Goal: Complete application form

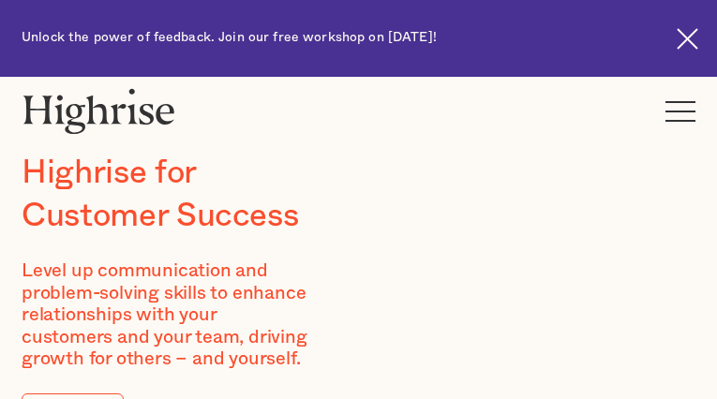
type input "BWECtljxSZlk"
type input "UKxuefFAmApcTVk"
type input "[EMAIL_ADDRESS][DOMAIN_NAME]"
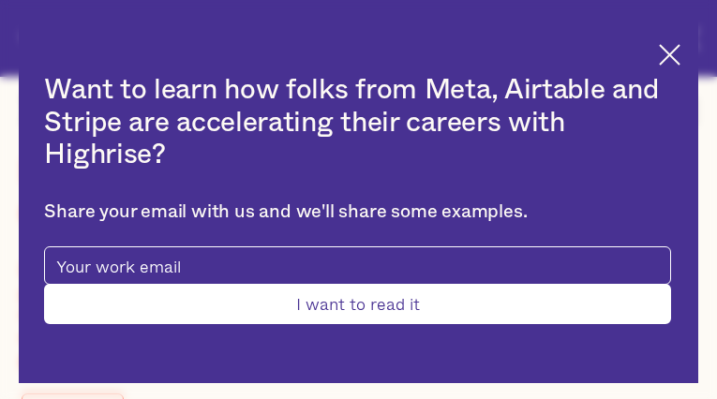
type input "aquYWdbvYpg"
type input "cAMxvEiXmnW"
type input "[EMAIL_ADDRESS][DOMAIN_NAME]"
type input "dTvKozZRMvTcK"
type input "sNnyvudpSlKx"
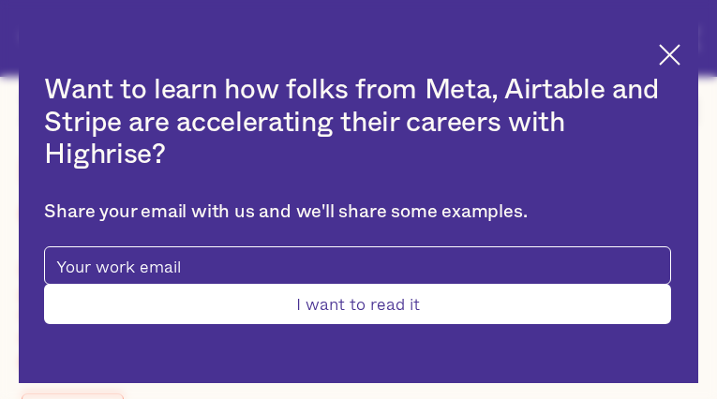
type input "[EMAIL_ADDRESS][DOMAIN_NAME]"
type input "4876320463"
type input "cwsOzKmaijsw"
type input "AmDApvTKSCYon"
type input "[EMAIL_ADDRESS][DOMAIN_NAME]"
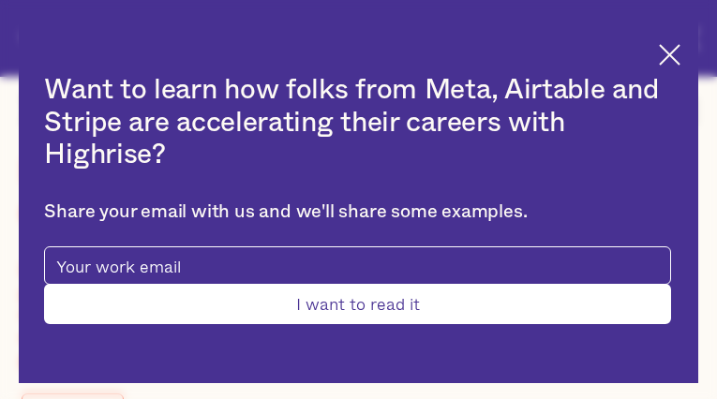
type input "5951001606"
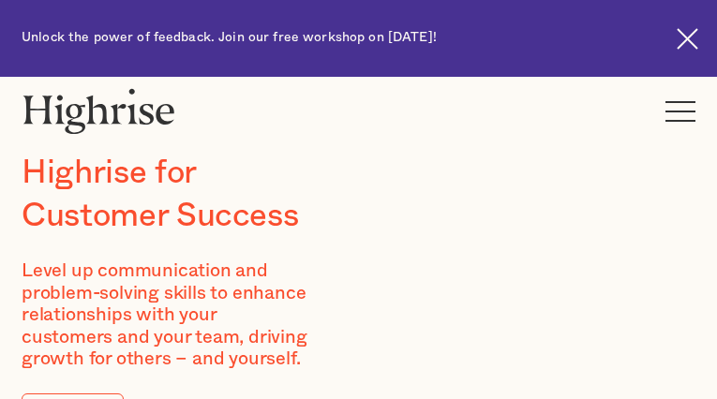
type input "TjrwHmiDQHqq"
type input "yWjgZsSTOWyl"
type input "[EMAIL_ADDRESS][DOMAIN_NAME]"
type input "jwgfyMmgk"
type input "tleOzRQWrdqarLbk"
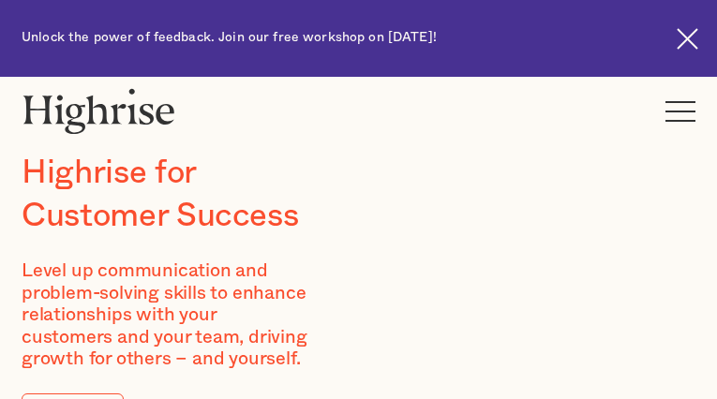
type input "[EMAIL_ADDRESS][DOMAIN_NAME]"
type input "pCWwGdSlcGPh"
type input "VXdCFvFHyXHdCjSp"
type input "[EMAIL_ADDRESS][DOMAIN_NAME]"
type input "8016853633"
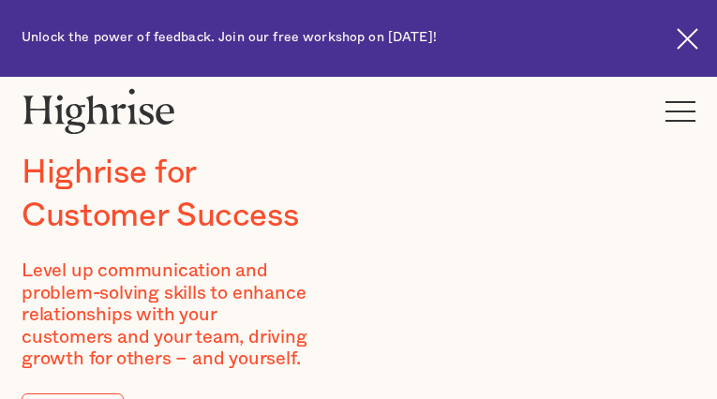
type input "DemJRMZluR"
type input "AUBEGbQl"
type input "[EMAIL_ADDRESS][DOMAIN_NAME]"
type input "6642155096"
